Goal: Task Accomplishment & Management: Use online tool/utility

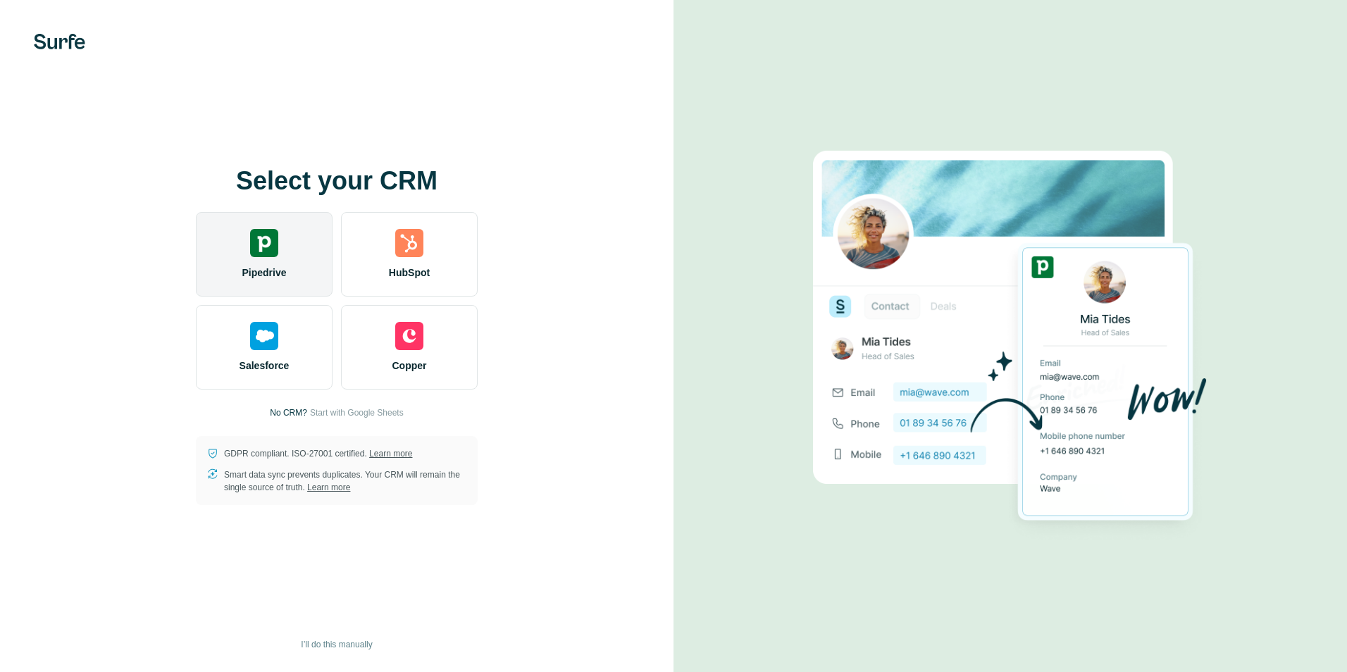
click at [271, 255] on img at bounding box center [264, 243] width 28 height 28
